Goal: Learn about a topic

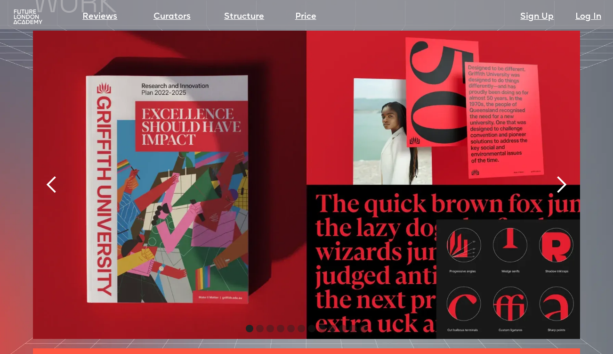
scroll to position [1947, 0]
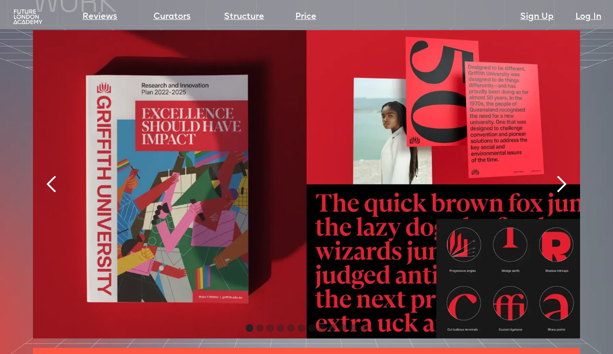
click at [561, 175] on div "next slide" at bounding box center [561, 184] width 19 height 19
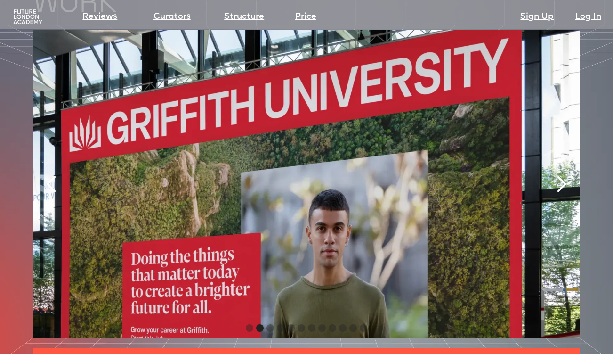
click at [561, 175] on div "next slide" at bounding box center [561, 184] width 19 height 19
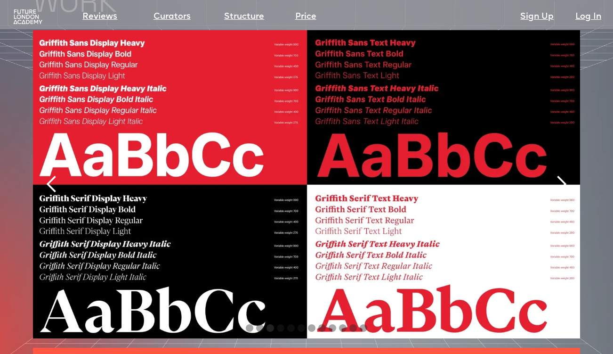
click at [561, 175] on div "next slide" at bounding box center [561, 184] width 19 height 19
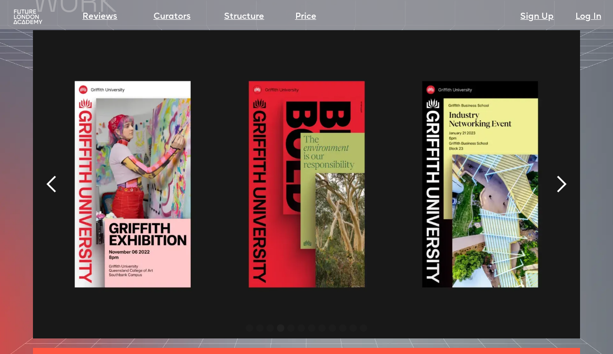
click at [561, 175] on div "next slide" at bounding box center [561, 184] width 19 height 19
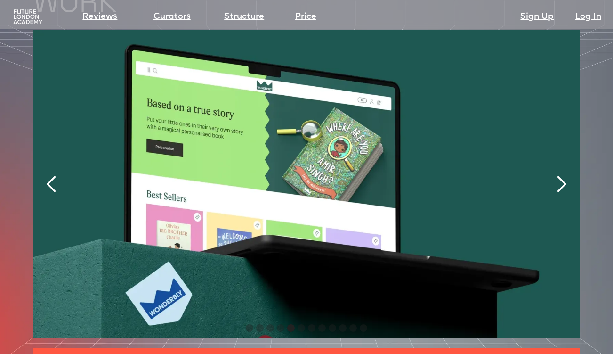
click at [561, 175] on div "next slide" at bounding box center [561, 184] width 19 height 19
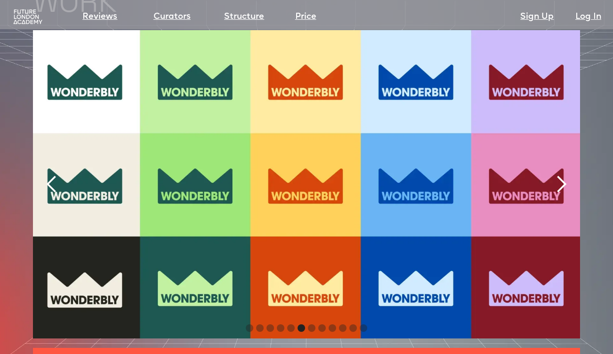
click at [561, 175] on div "next slide" at bounding box center [561, 184] width 19 height 19
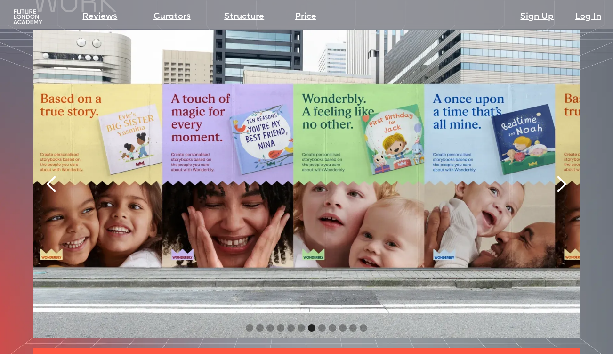
click at [561, 175] on div "next slide" at bounding box center [561, 184] width 19 height 19
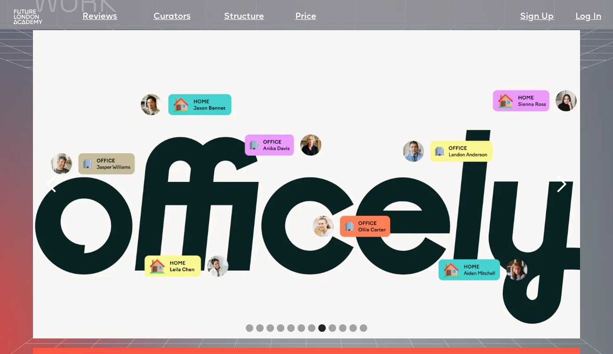
click at [561, 175] on div "next slide" at bounding box center [561, 184] width 19 height 19
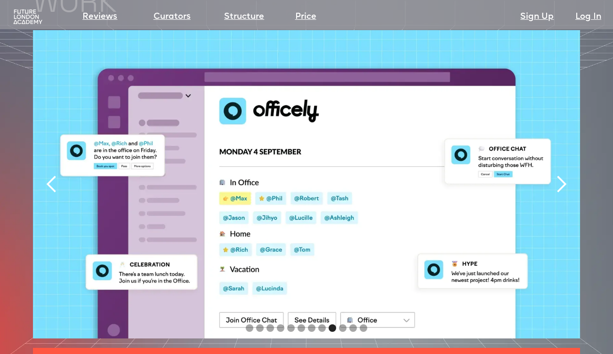
click at [561, 175] on div "next slide" at bounding box center [561, 184] width 19 height 19
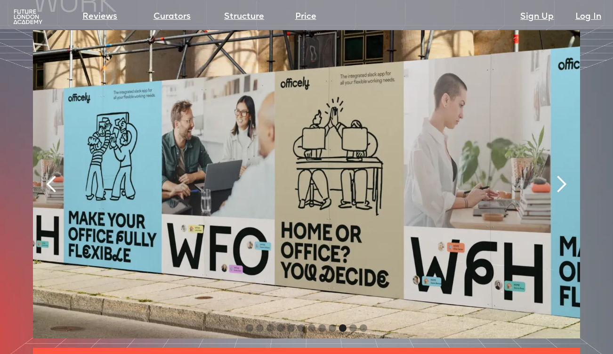
click at [561, 175] on div "next slide" at bounding box center [561, 184] width 19 height 19
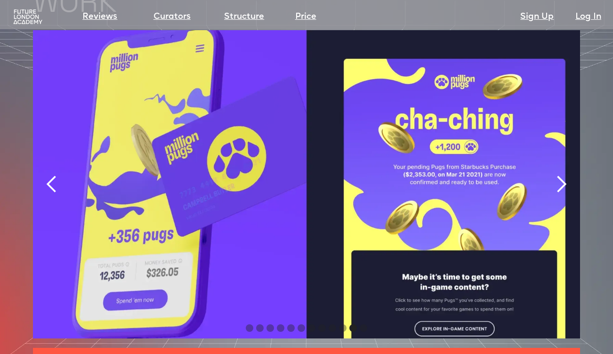
click at [561, 175] on div "next slide" at bounding box center [561, 184] width 19 height 19
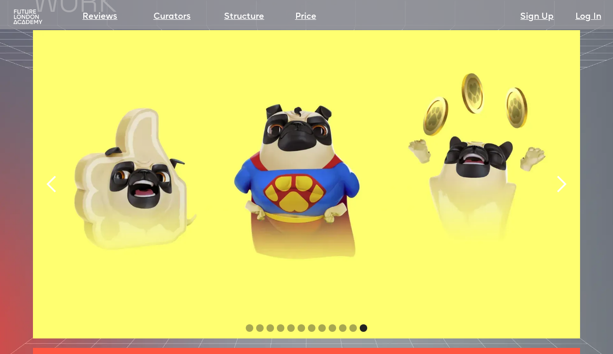
click at [561, 175] on div "next slide" at bounding box center [561, 184] width 19 height 19
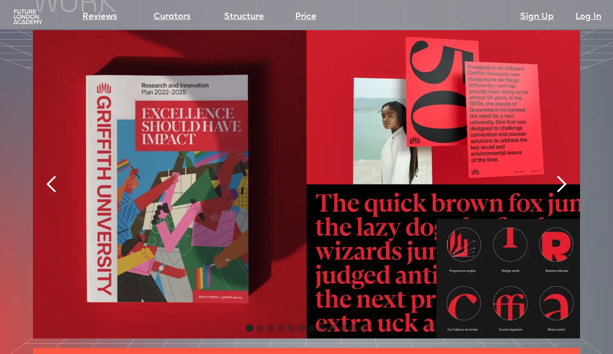
click at [561, 175] on div "next slide" at bounding box center [561, 184] width 19 height 19
